Goal: Transaction & Acquisition: Download file/media

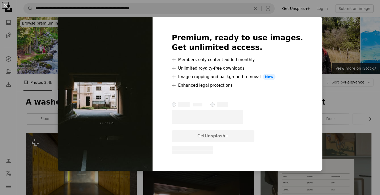
scroll to position [27, 0]
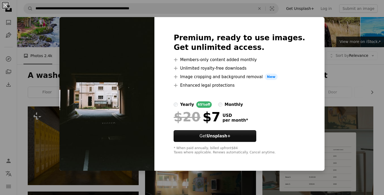
click at [342, 23] on div "An X shape Premium, ready to use images. Get unlimited access. A plus sign Memb…" at bounding box center [192, 97] width 384 height 195
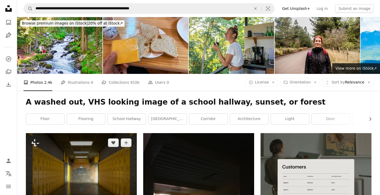
click at [109, 133] on img at bounding box center [81, 172] width 111 height 79
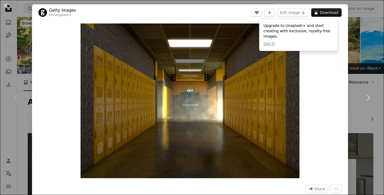
click at [364, 38] on div "An X shape Chevron left Chevron right Getty Images For Unsplash+ A heart A plus…" at bounding box center [192, 97] width 384 height 195
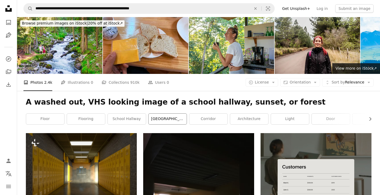
click at [177, 114] on link "[GEOGRAPHIC_DATA]" at bounding box center [168, 119] width 38 height 11
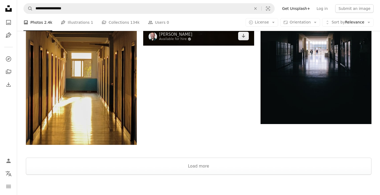
scroll to position [946, 0]
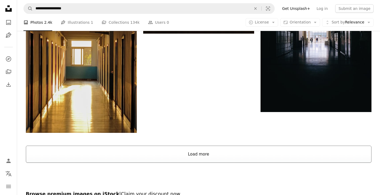
click at [201, 146] on button "Load more" at bounding box center [199, 154] width 346 height 17
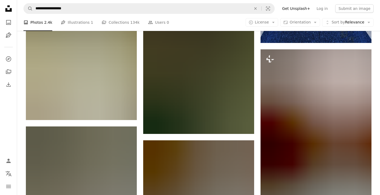
scroll to position [0, 0]
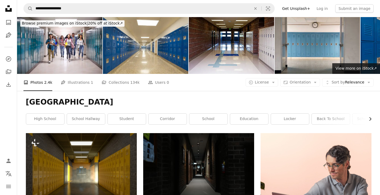
click at [370, 116] on icon "Chevron right" at bounding box center [370, 118] width 5 height 5
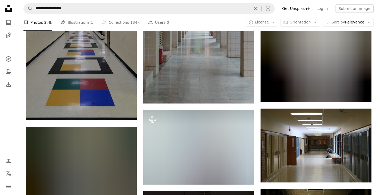
scroll to position [720, 0]
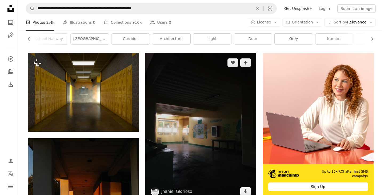
scroll to position [27, 0]
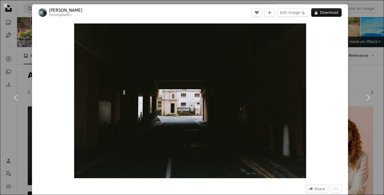
click at [4, 3] on button "An X shape" at bounding box center [5, 5] width 6 height 6
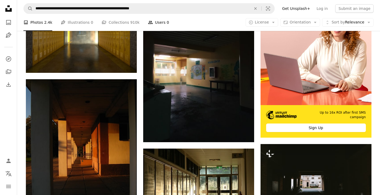
scroll to position [133, 0]
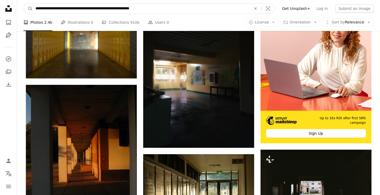
click at [261, 10] on icon "An X shape" at bounding box center [256, 8] width 12 height 4
type input "**********"
click button "A magnifying glass" at bounding box center [28, 8] width 9 height 10
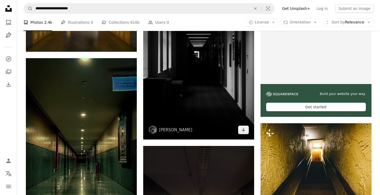
scroll to position [27, 0]
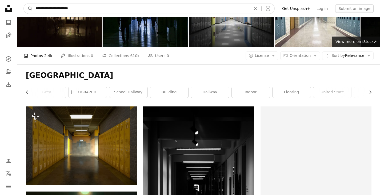
click at [42, 11] on input "**********" at bounding box center [141, 8] width 217 height 10
type input "**********"
click button "A magnifying glass" at bounding box center [28, 8] width 9 height 10
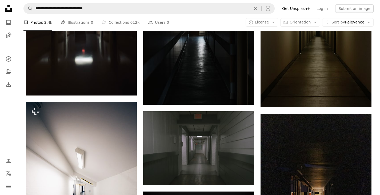
scroll to position [720, 0]
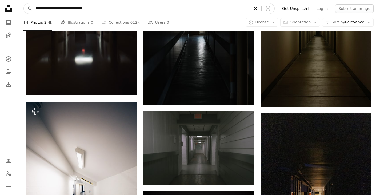
click at [261, 9] on icon "An X shape" at bounding box center [256, 8] width 12 height 4
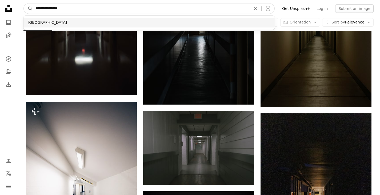
type input "**********"
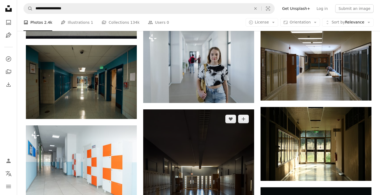
scroll to position [747, 0]
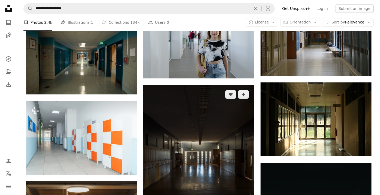
click at [211, 123] on img at bounding box center [198, 159] width 111 height 148
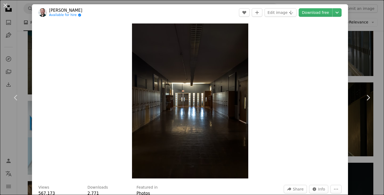
click at [6, 5] on button "An X shape" at bounding box center [5, 5] width 6 height 6
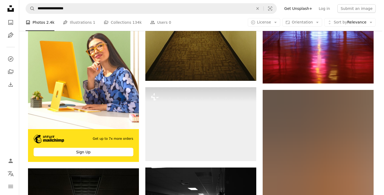
scroll to position [1173, 0]
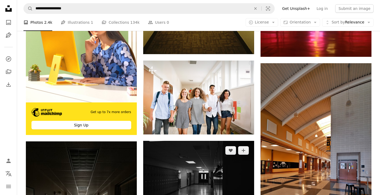
click at [211, 141] on img at bounding box center [198, 178] width 111 height 74
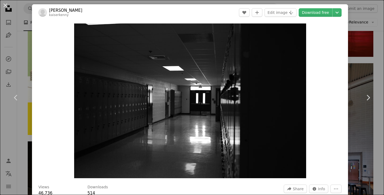
drag, startPoint x: 195, startPoint y: 108, endPoint x: 315, endPoint y: 118, distance: 120.2
click at [315, 118] on div "Zoom in" at bounding box center [190, 101] width 316 height 160
click at [285, 12] on button "Edit image Plus sign for Unsplash+" at bounding box center [281, 12] width 32 height 9
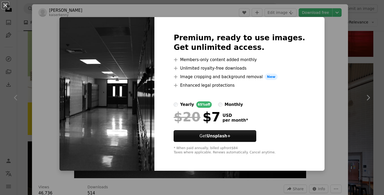
click at [320, 93] on div "An X shape Premium, ready to use images. Get unlimited access. A plus sign Memb…" at bounding box center [192, 97] width 384 height 195
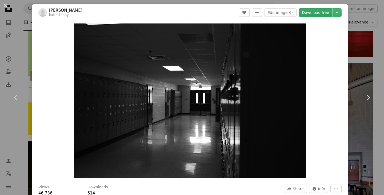
click at [311, 13] on link "Download free" at bounding box center [316, 12] width 34 height 9
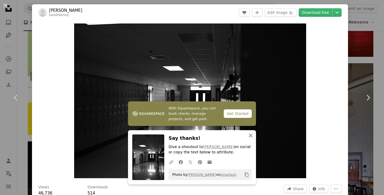
click at [247, 135] on icon "An X shape" at bounding box center [250, 135] width 6 height 6
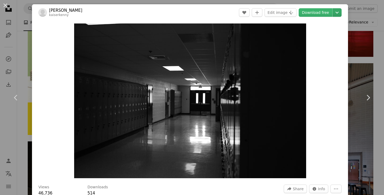
scroll to position [107, 0]
